Goal: Task Accomplishment & Management: Manage account settings

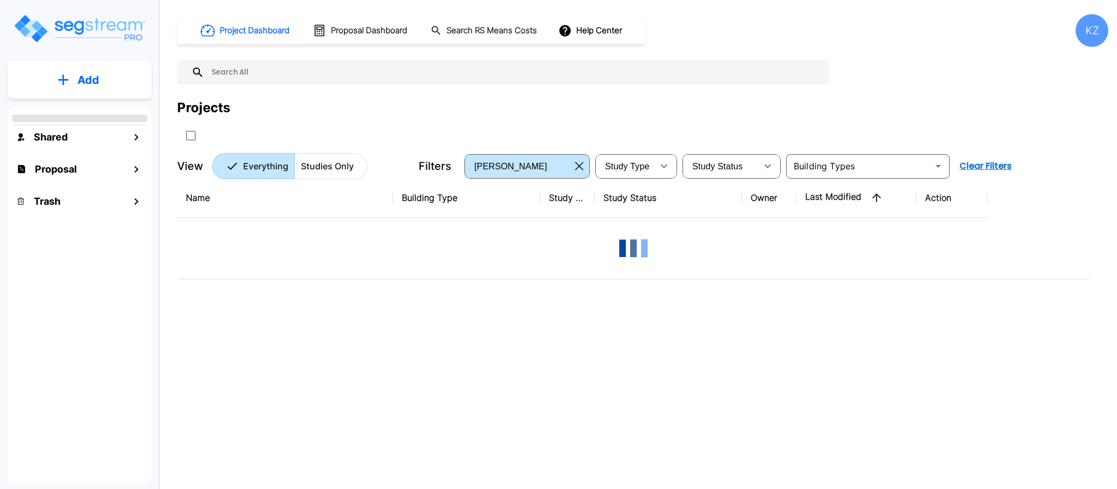
click at [1104, 28] on div "KZ" at bounding box center [1091, 30] width 33 height 33
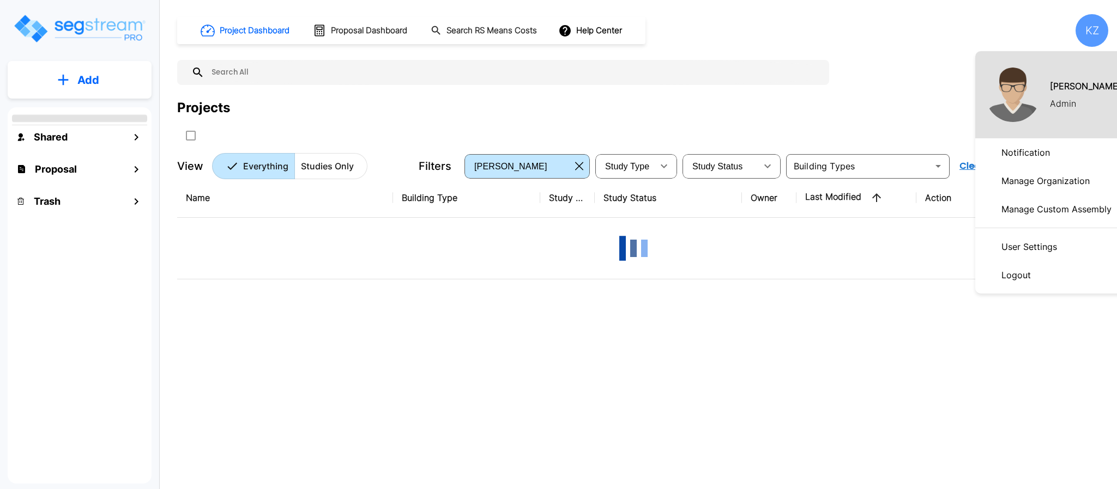
click at [1053, 246] on link "User Settings" at bounding box center [1049, 247] width 149 height 28
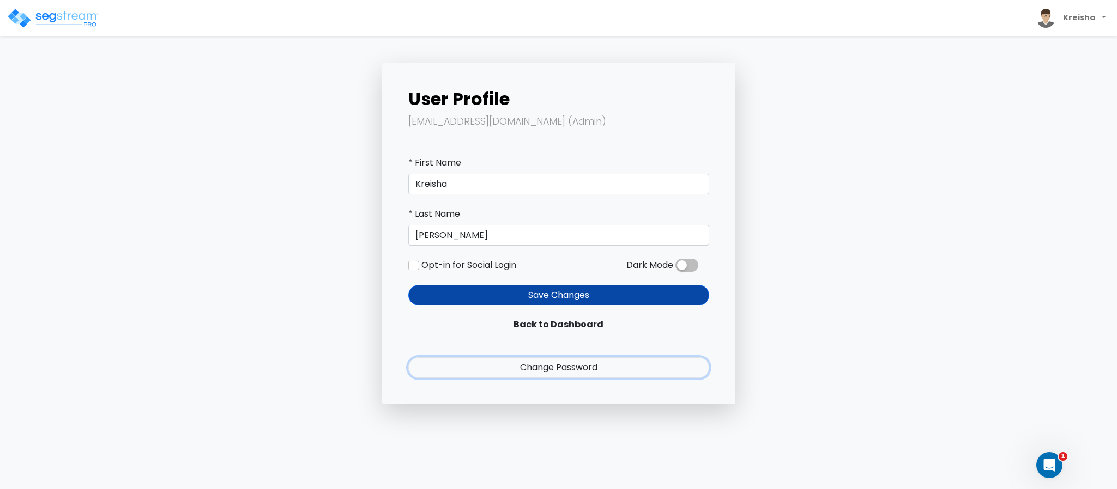
click at [568, 372] on link "Change Password" at bounding box center [558, 367] width 301 height 21
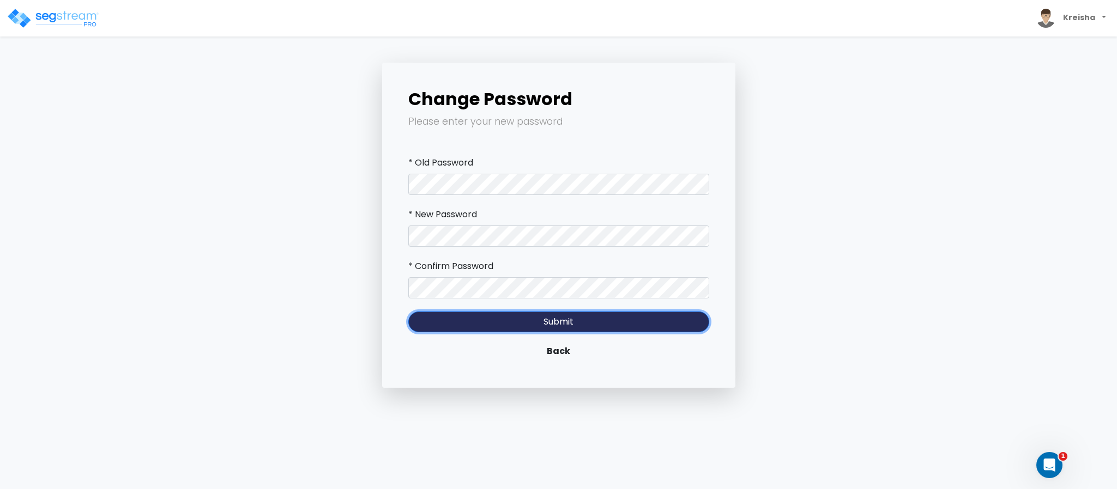
click at [592, 321] on button "Submit" at bounding box center [558, 322] width 301 height 21
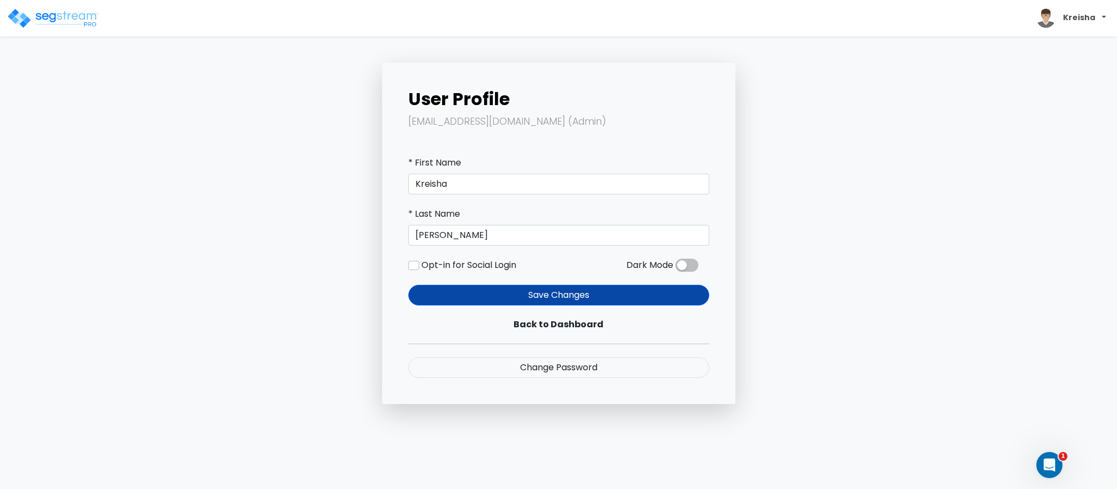
click at [1066, 18] on b "Kreisha" at bounding box center [1079, 17] width 32 height 11
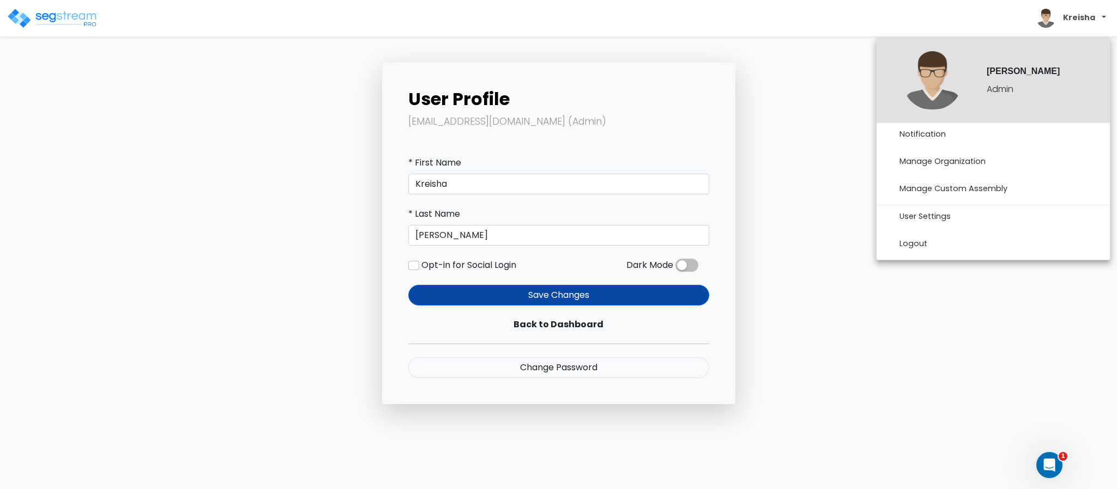
click at [1055, 23] on span "Kreisha" at bounding box center [1071, 18] width 78 height 28
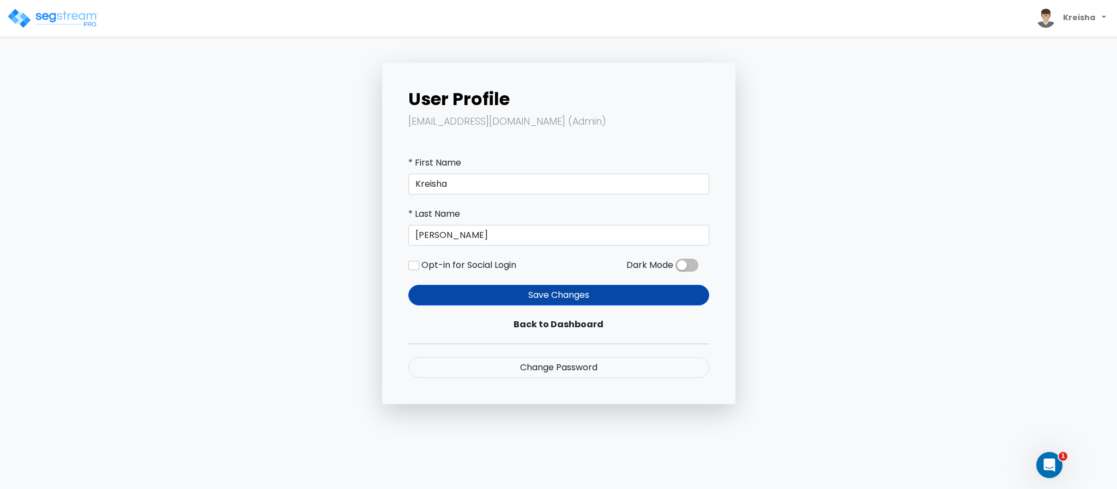
click at [44, 23] on img at bounding box center [53, 19] width 93 height 22
